Goal: Information Seeking & Learning: Learn about a topic

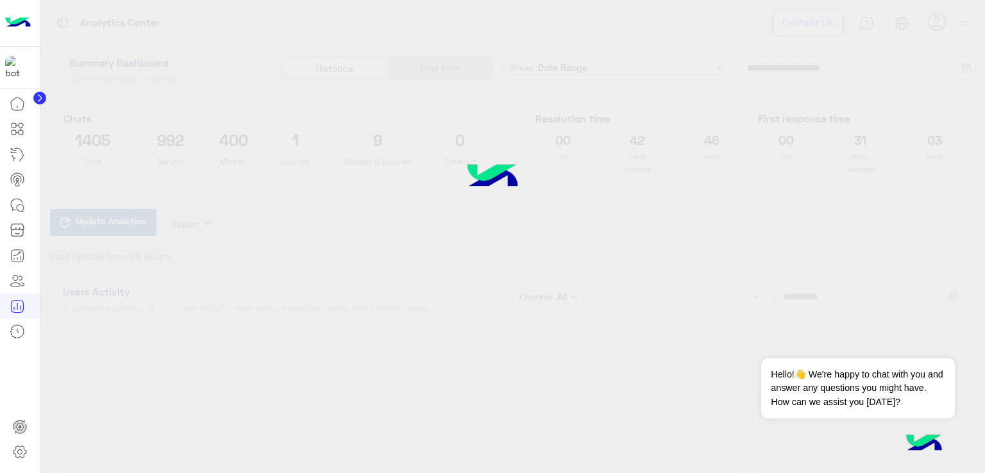
type input "**********"
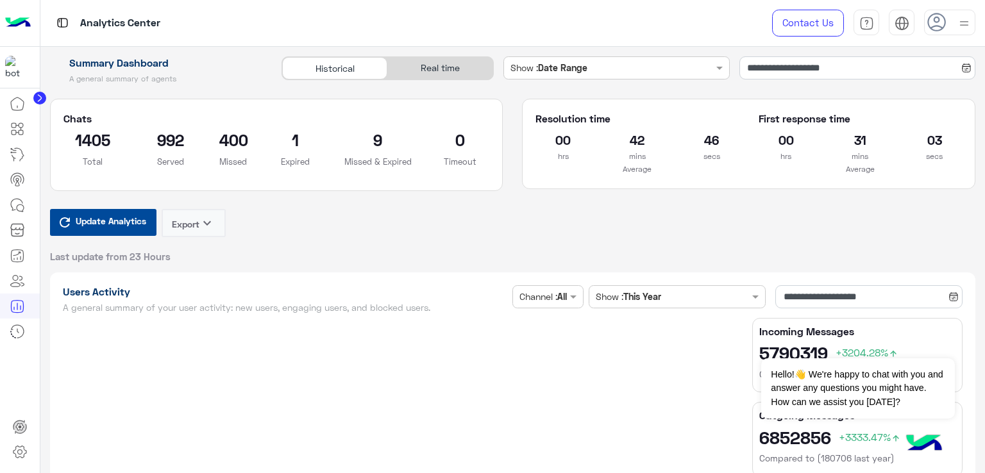
type input "**********"
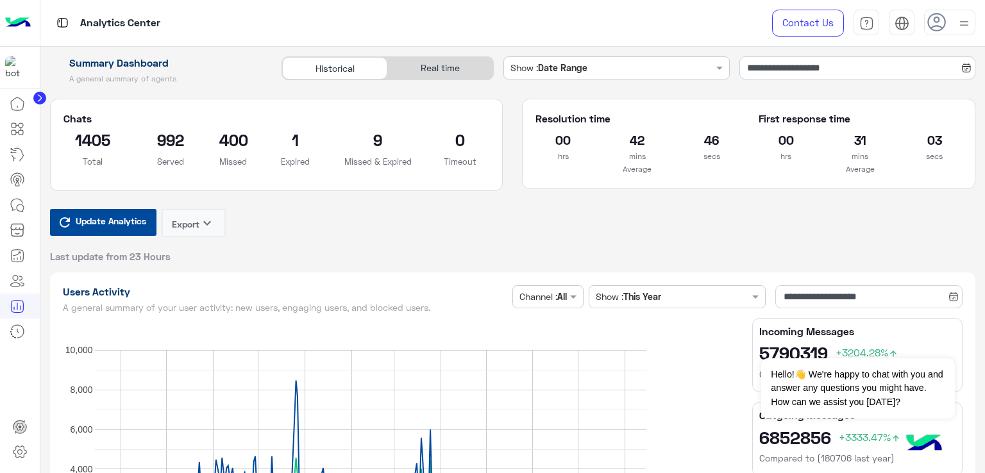
type input "**********"
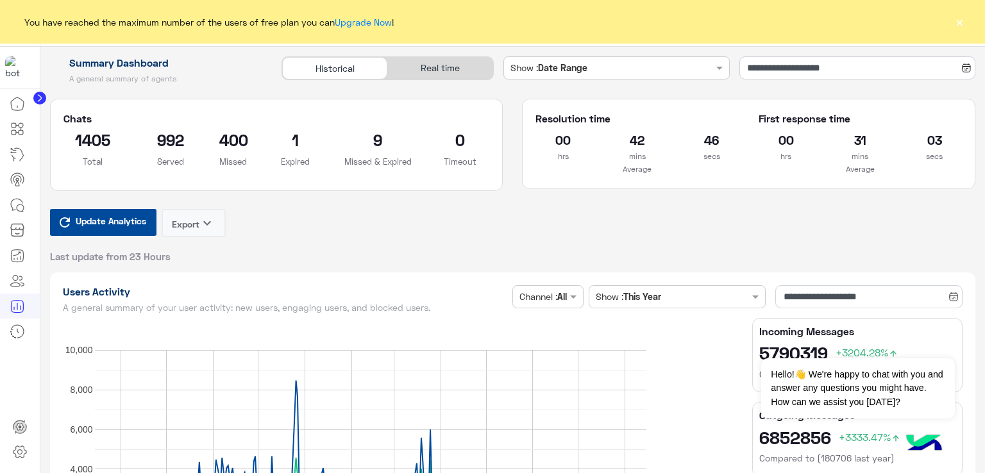
type input "**********"
